Goal: Task Accomplishment & Management: Manage account settings

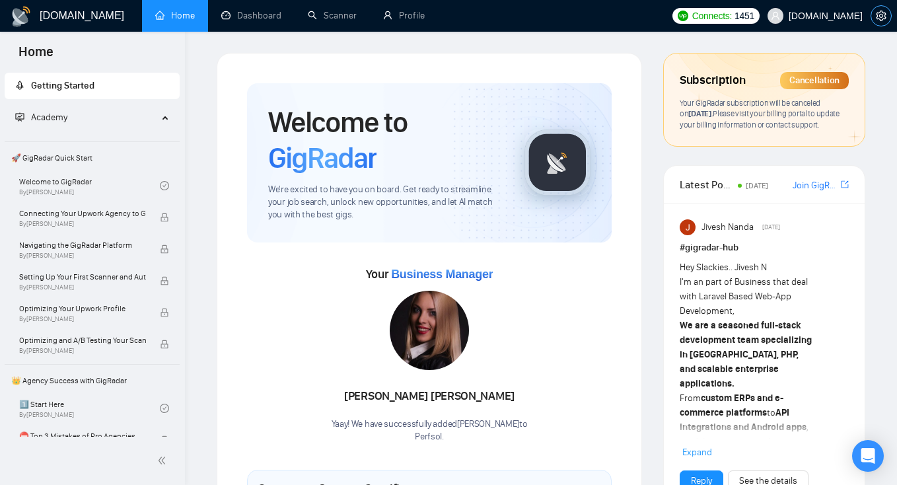
click at [880, 18] on icon "setting" at bounding box center [881, 16] width 11 height 11
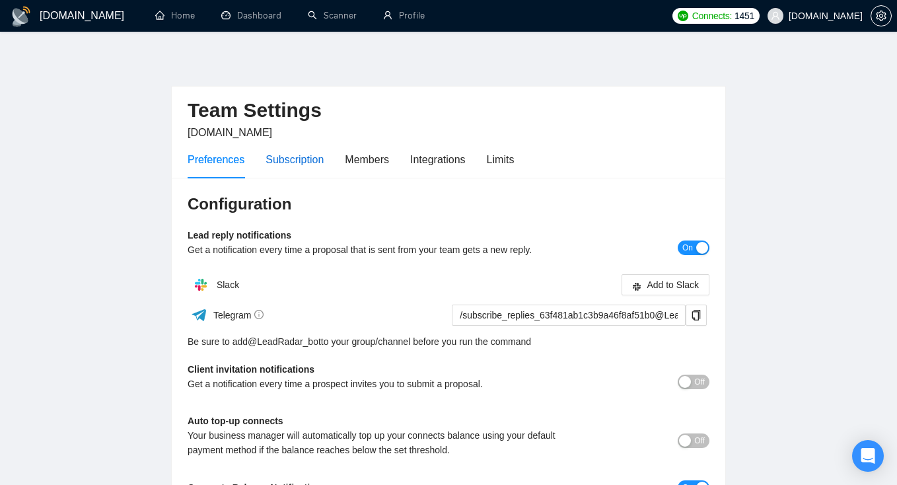
click at [293, 161] on div "Subscription" at bounding box center [295, 159] width 58 height 17
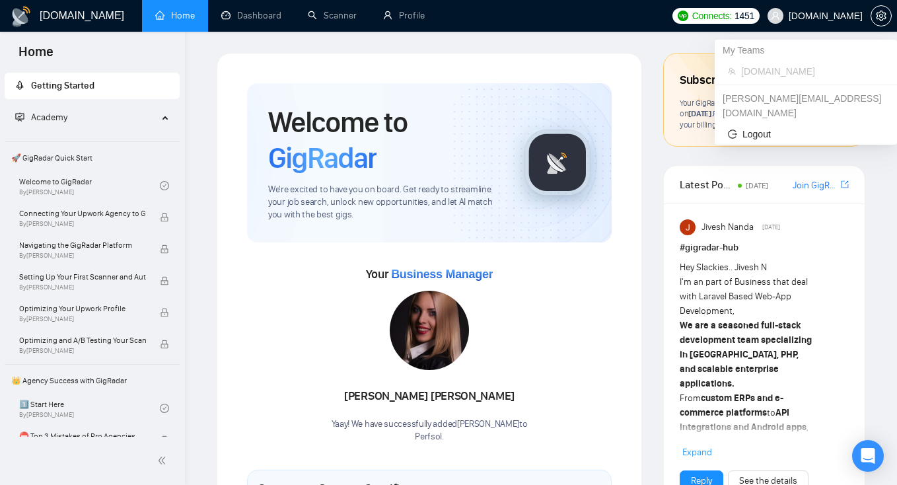
click at [868, 13] on span "[DOMAIN_NAME]" at bounding box center [815, 16] width 111 height 42
click at [761, 127] on span "Logout" at bounding box center [806, 134] width 156 height 15
